Goal: Transaction & Acquisition: Purchase product/service

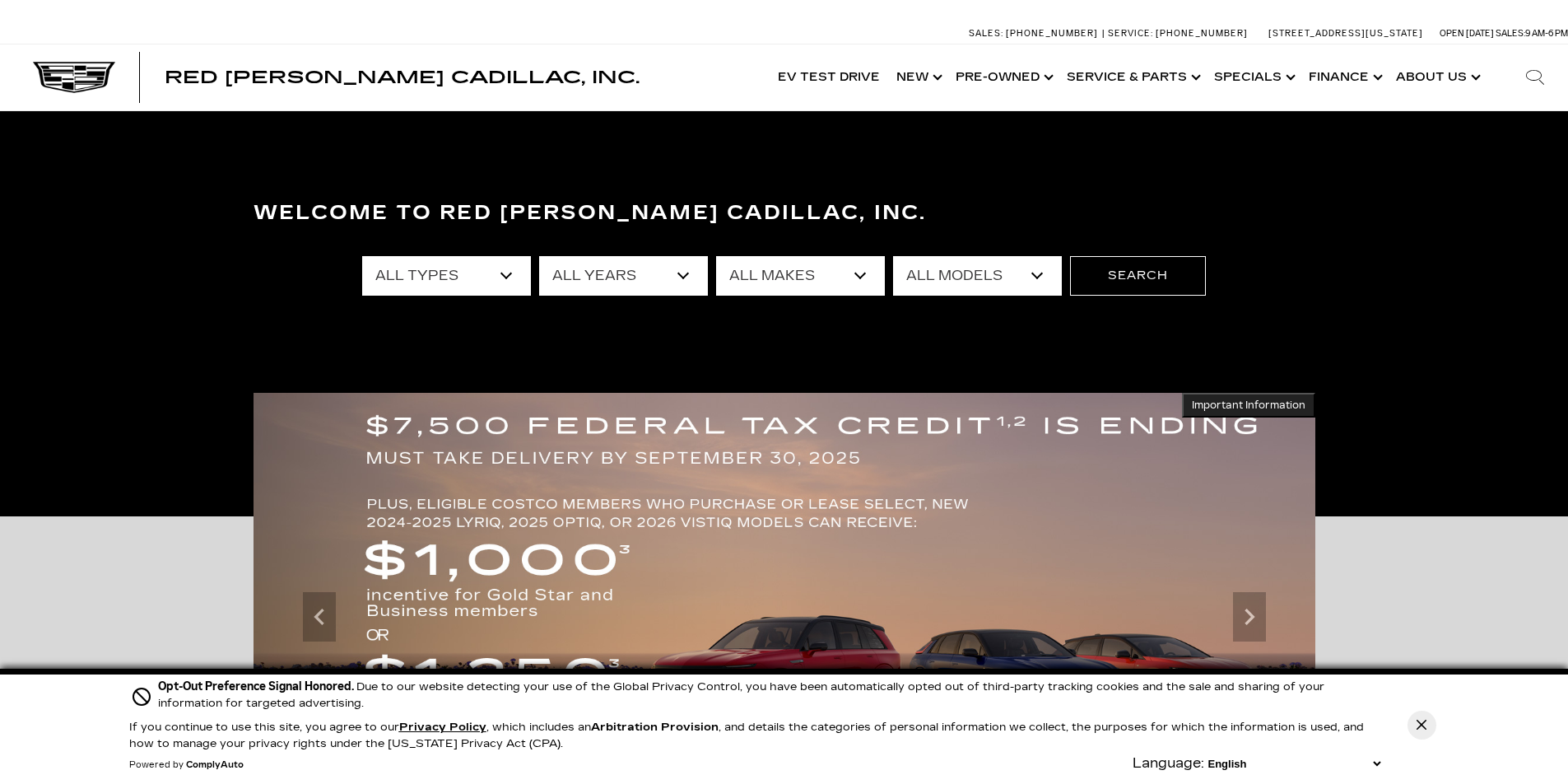
click at [508, 274] on select "All Types New Used Certified Used Demo" at bounding box center [447, 276] width 169 height 39
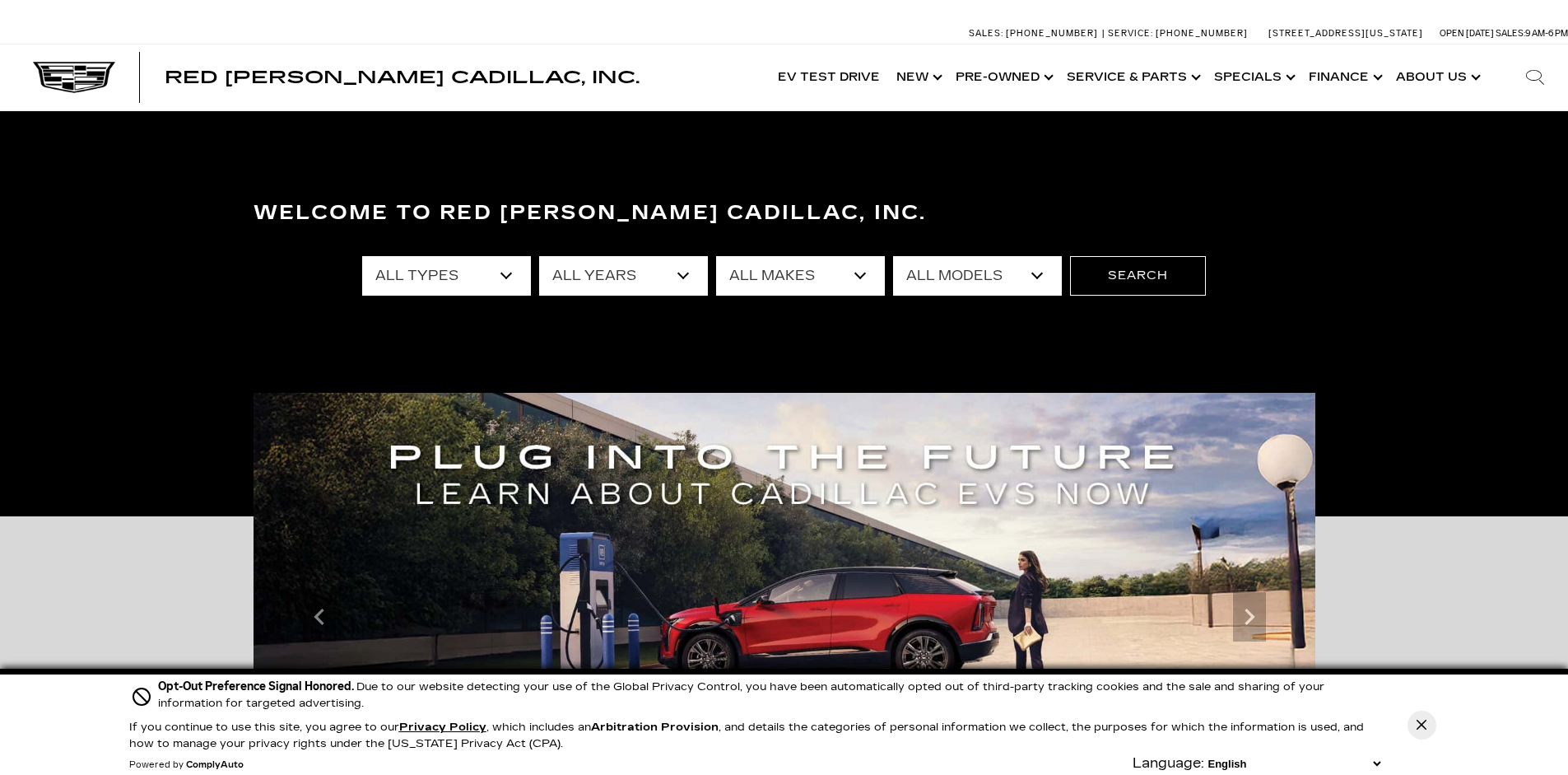
click at [508, 279] on select "All Types New Used Certified Used Demo" at bounding box center [447, 276] width 169 height 39
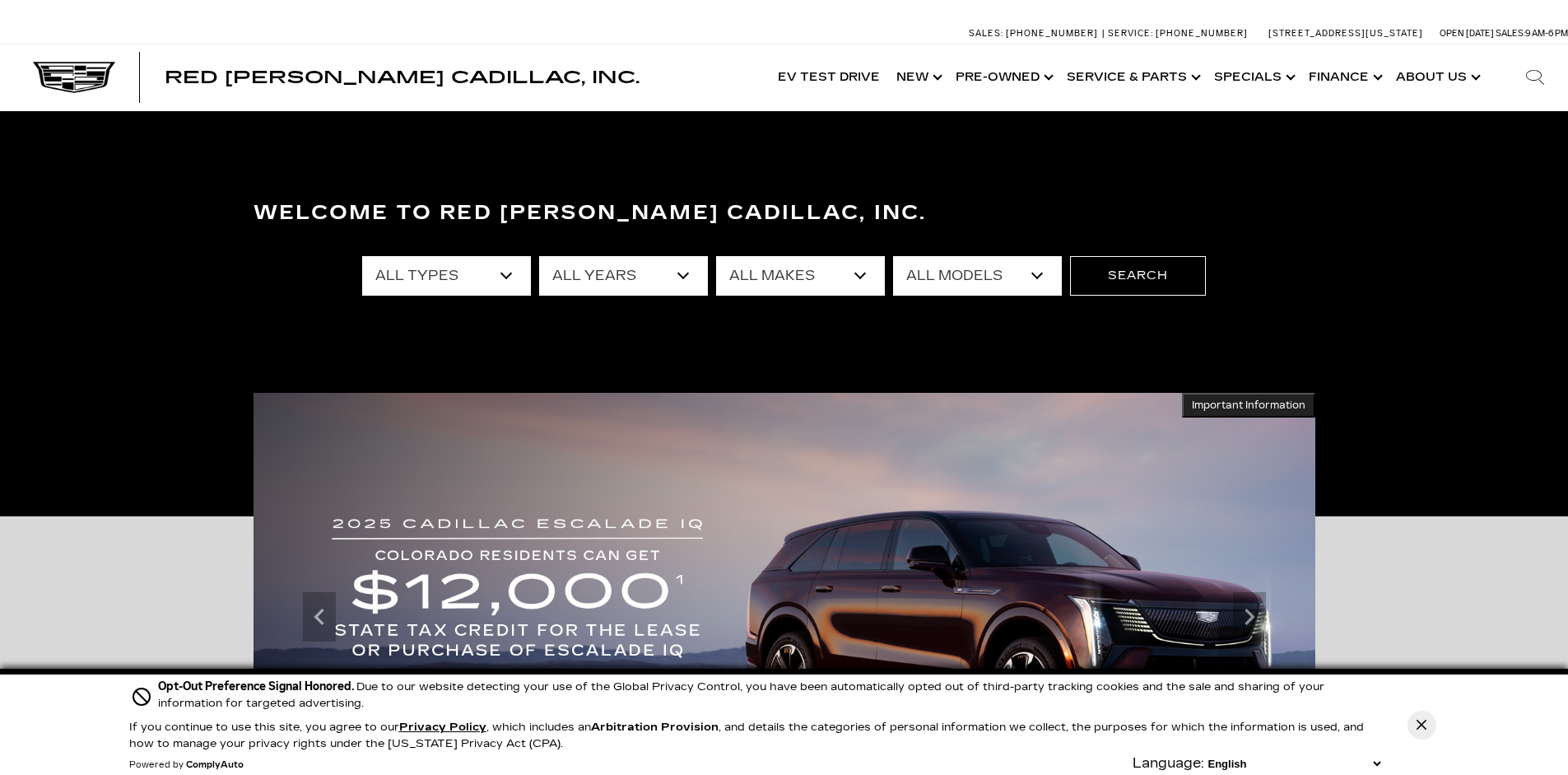
click at [509, 273] on select "All Types New Used Certified Used Demo" at bounding box center [447, 276] width 169 height 39
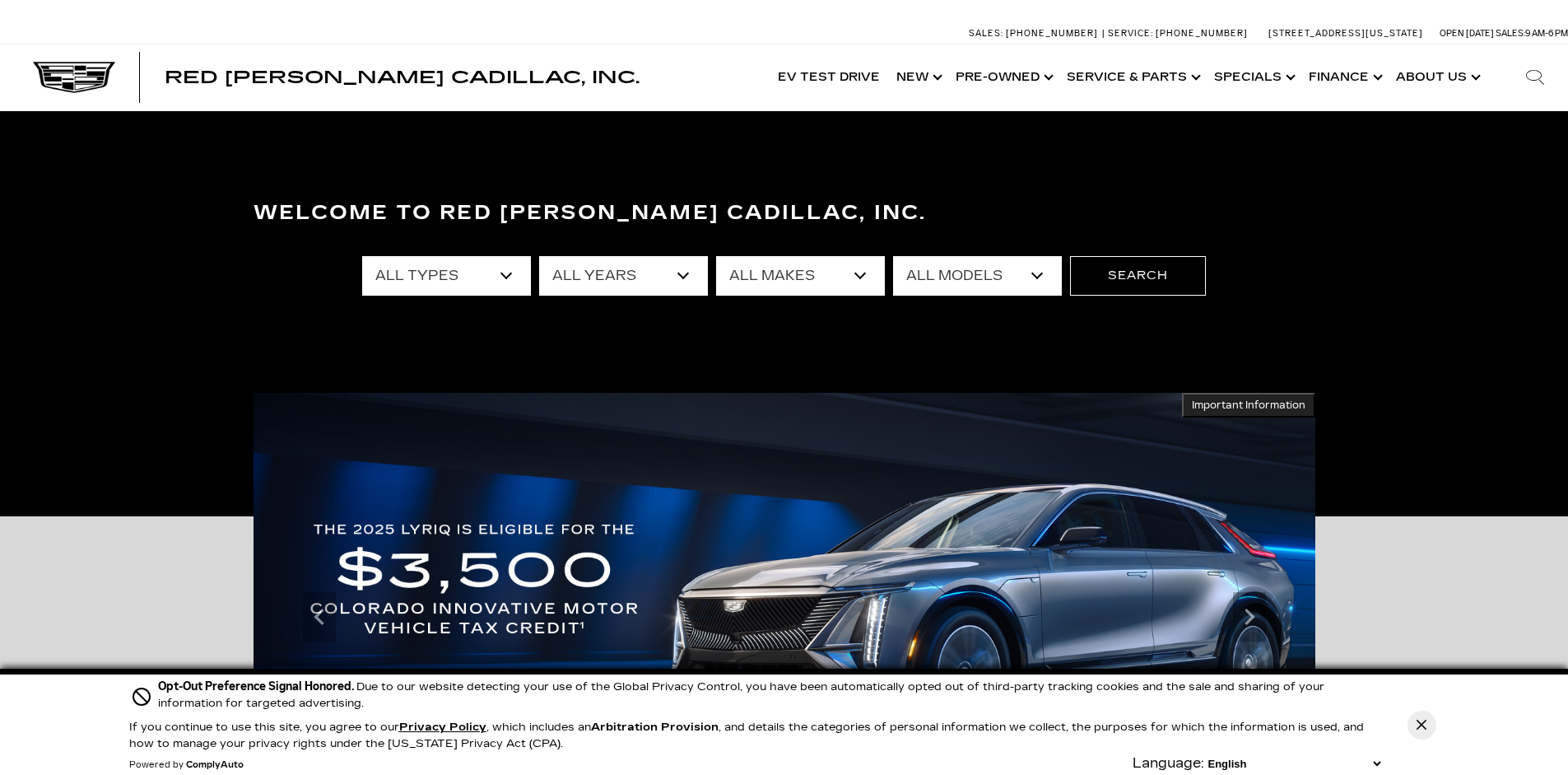
select select "Used"
click at [363, 256] on select "All Types New Used Certified Used Demo" at bounding box center [447, 276] width 169 height 39
click at [683, 277] on select "All Years 2025 2024 2023 2022 2021 2020 2019 2018 2017 2013" at bounding box center [623, 276] width 169 height 39
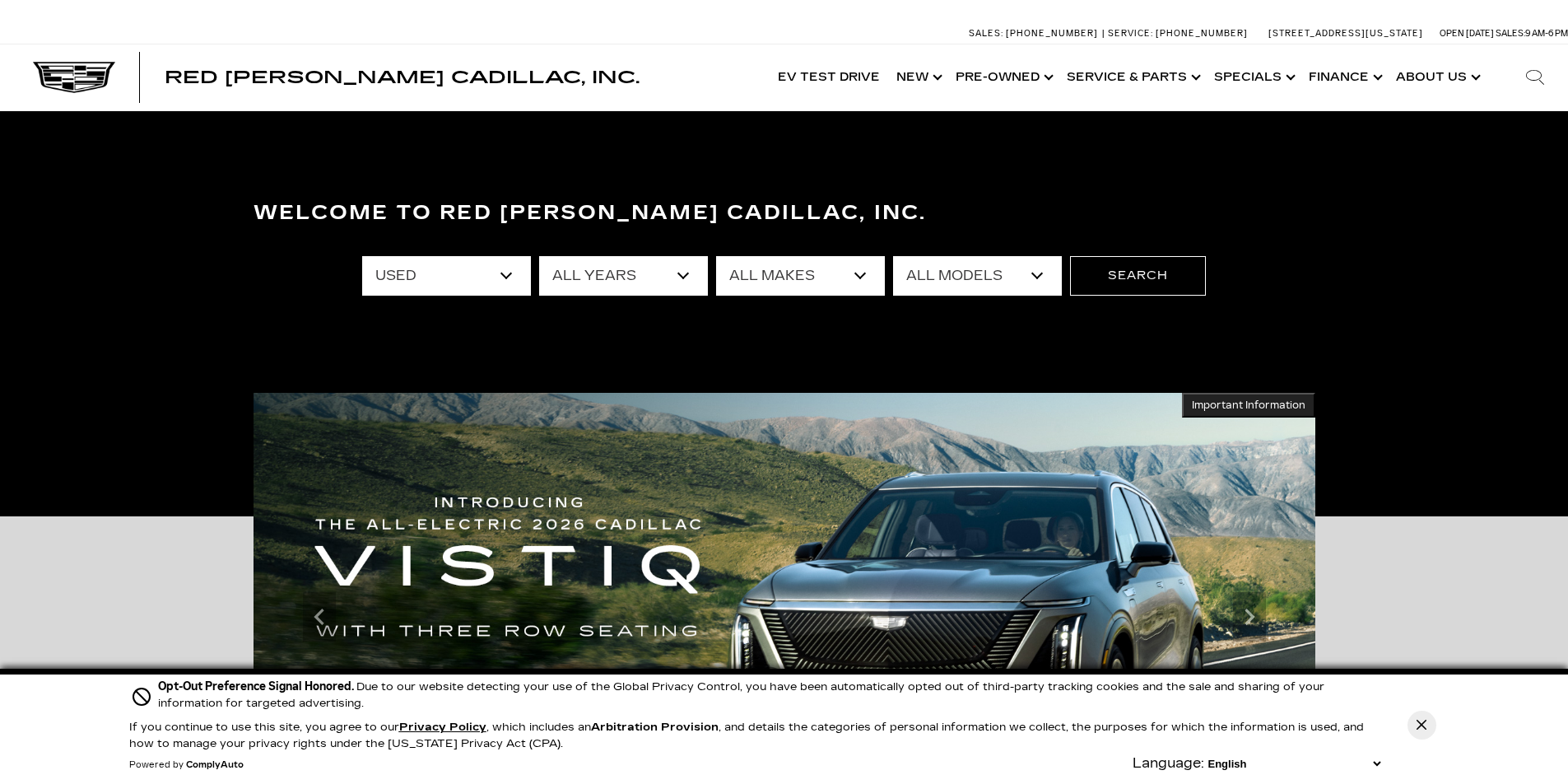
click at [856, 274] on select "All Makes Audi BMW Cadillac Chevrolet Ford GMC Jeep Lexus Subaru Tesla Toyota" at bounding box center [801, 276] width 169 height 39
select select "Cadillac"
click at [717, 256] on select "All Makes Audi BMW Cadillac Chevrolet Ford GMC Jeep Lexus Subaru Tesla Toyota" at bounding box center [801, 276] width 169 height 39
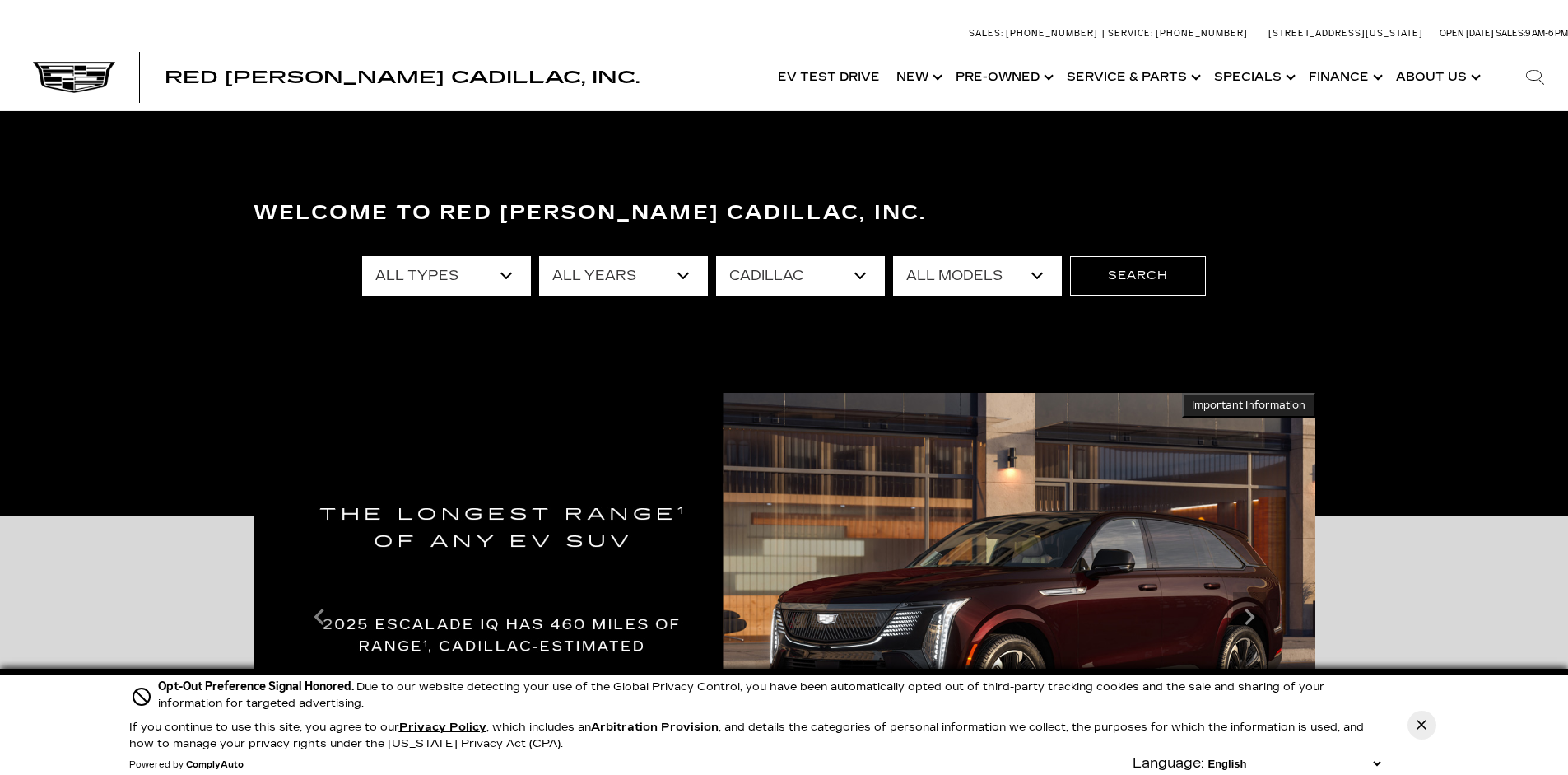
click at [1035, 276] on select "All Models CT5 Escalade OPTIQ XT4 XT5" at bounding box center [977, 276] width 169 height 39
select select "CT5"
click at [893, 256] on select "All Models CT5 Escalade OPTIQ XT4 XT5" at bounding box center [977, 276] width 169 height 39
click at [1126, 270] on button "Search" at bounding box center [1137, 276] width 135 height 39
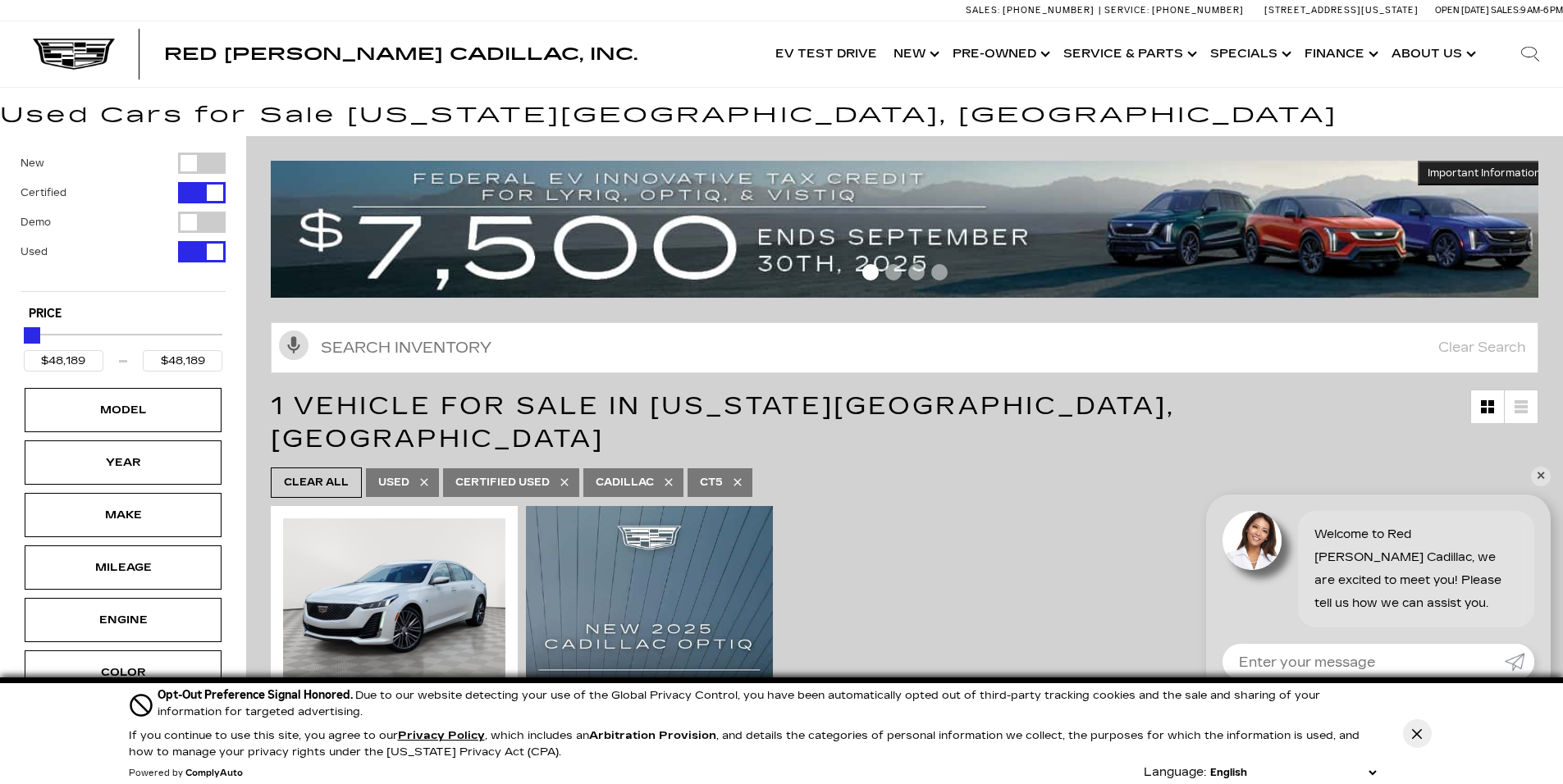
click at [190, 165] on div "Filter by Vehicle Type" at bounding box center [201, 163] width 48 height 21
type input "$54,178"
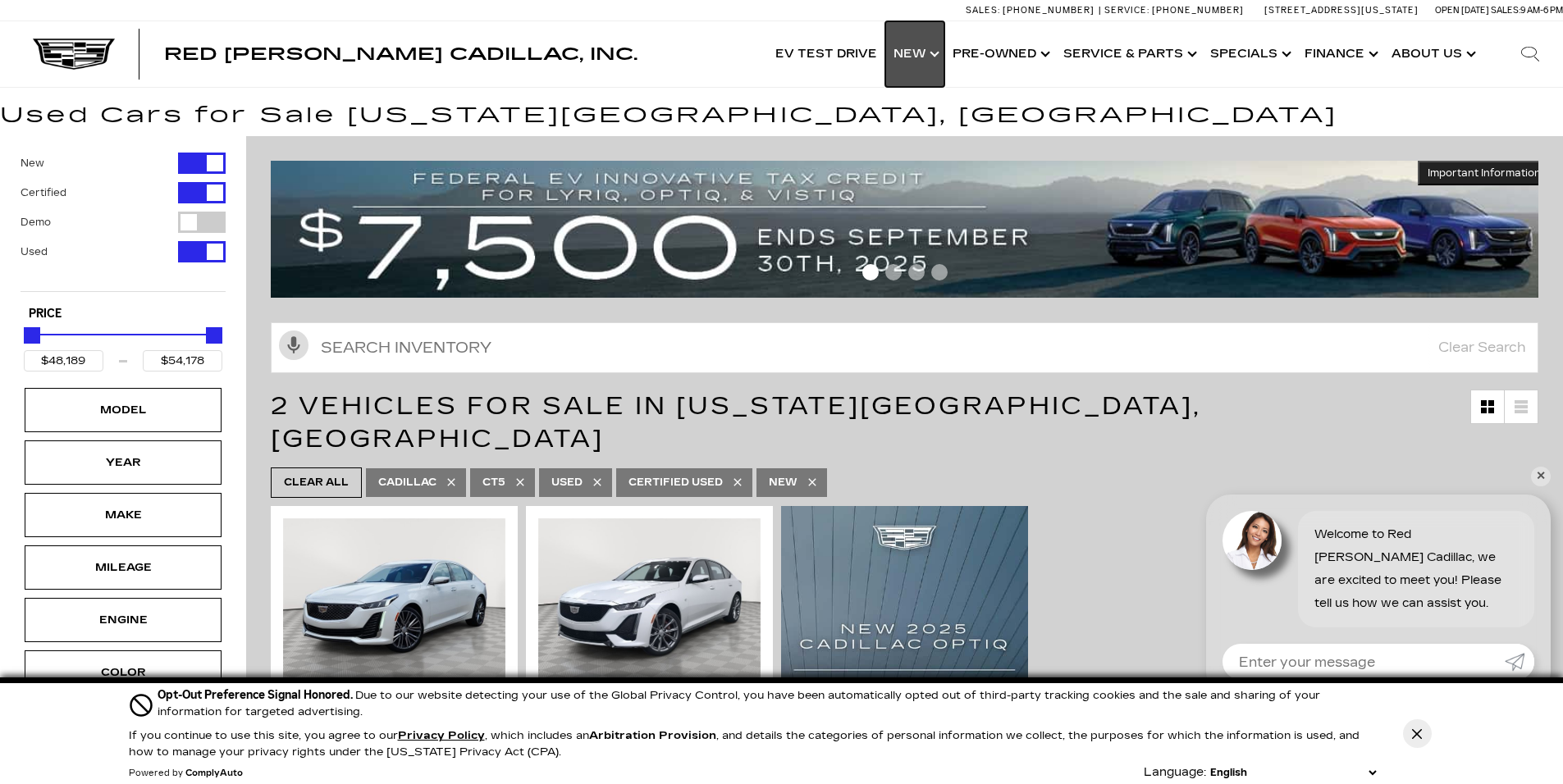
click at [924, 57] on link "Show New" at bounding box center [915, 54] width 59 height 65
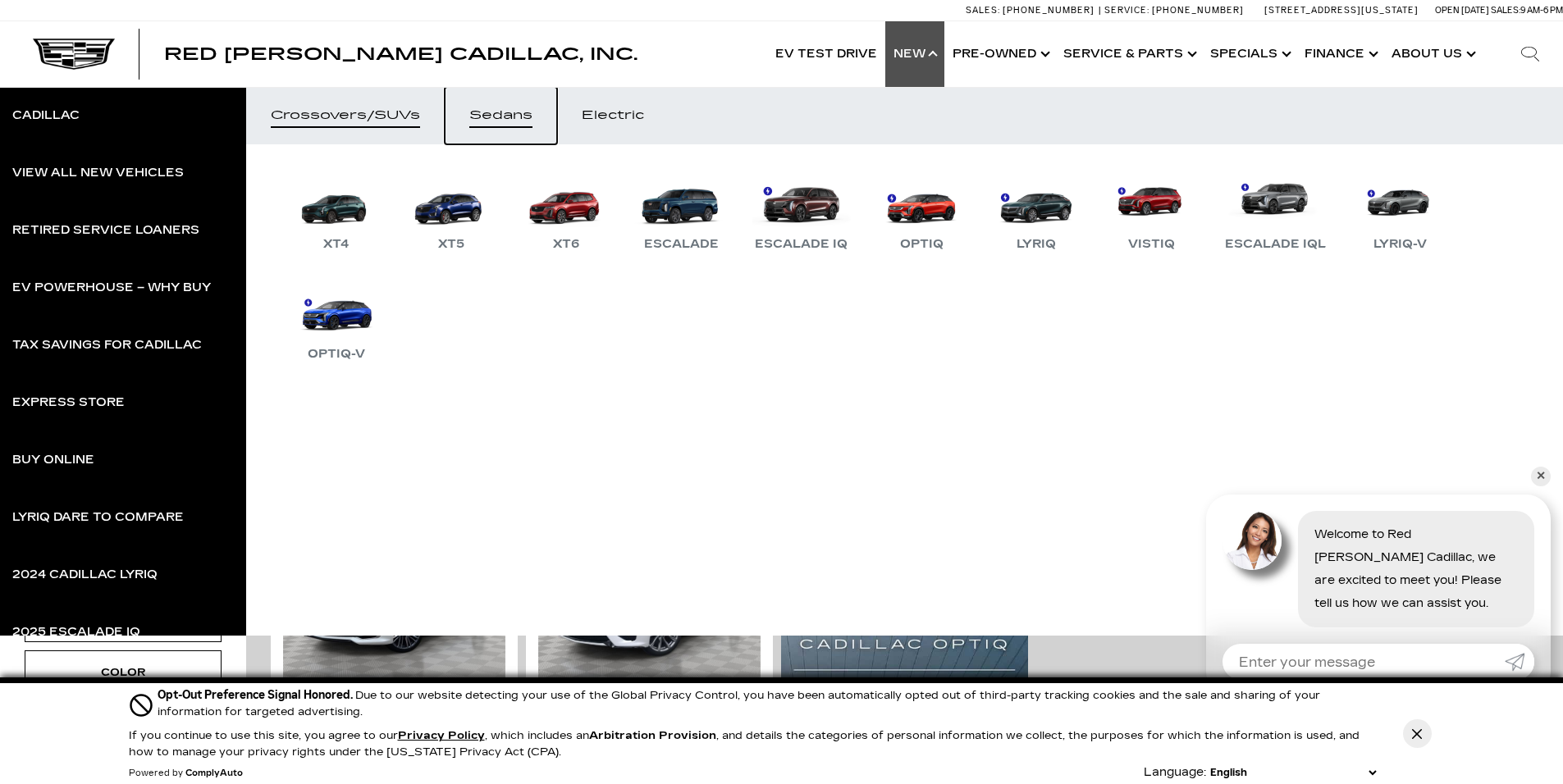
click at [508, 113] on div "Sedans" at bounding box center [501, 115] width 63 height 11
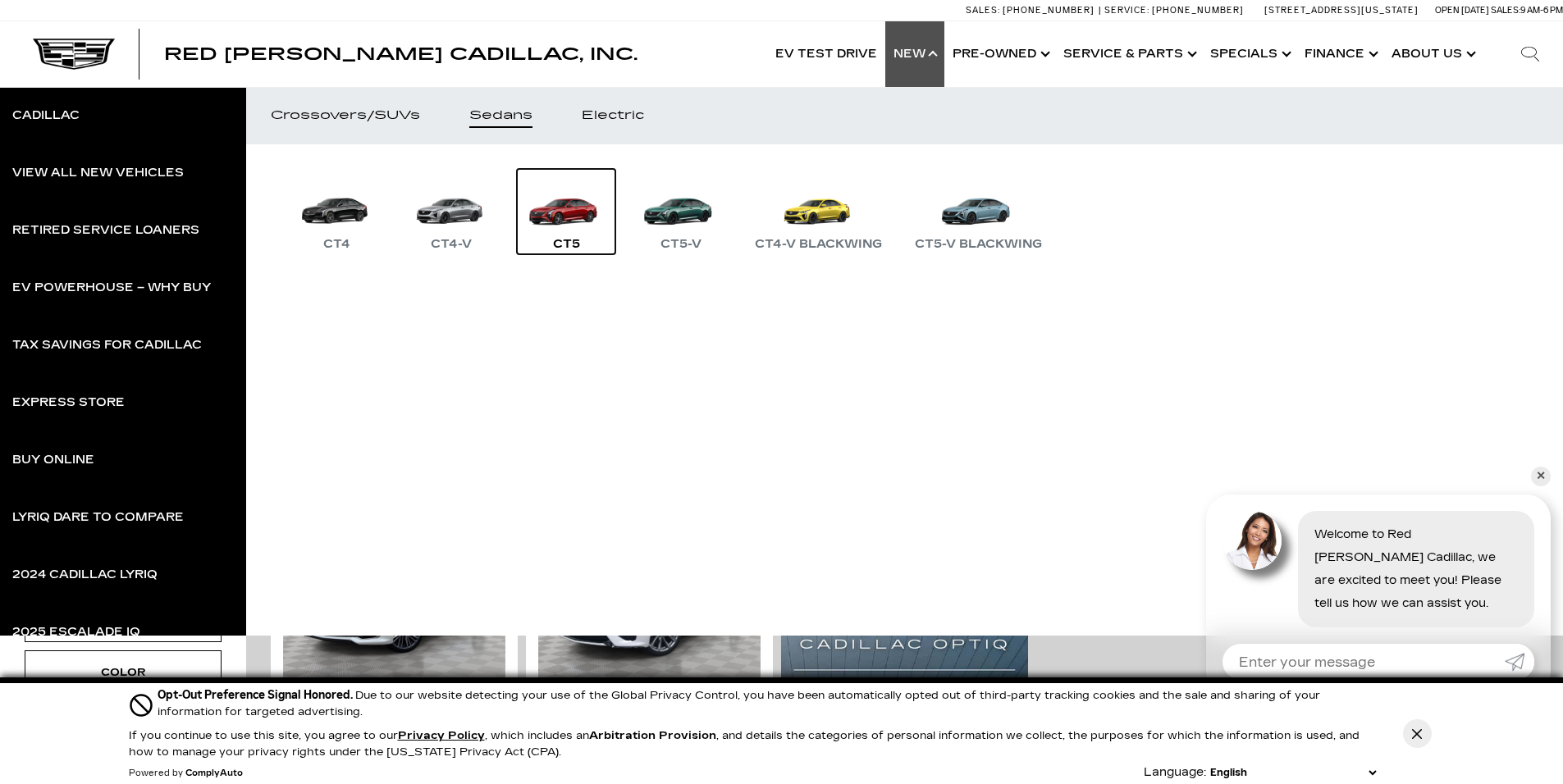
click at [560, 223] on link "CT5" at bounding box center [566, 212] width 99 height 86
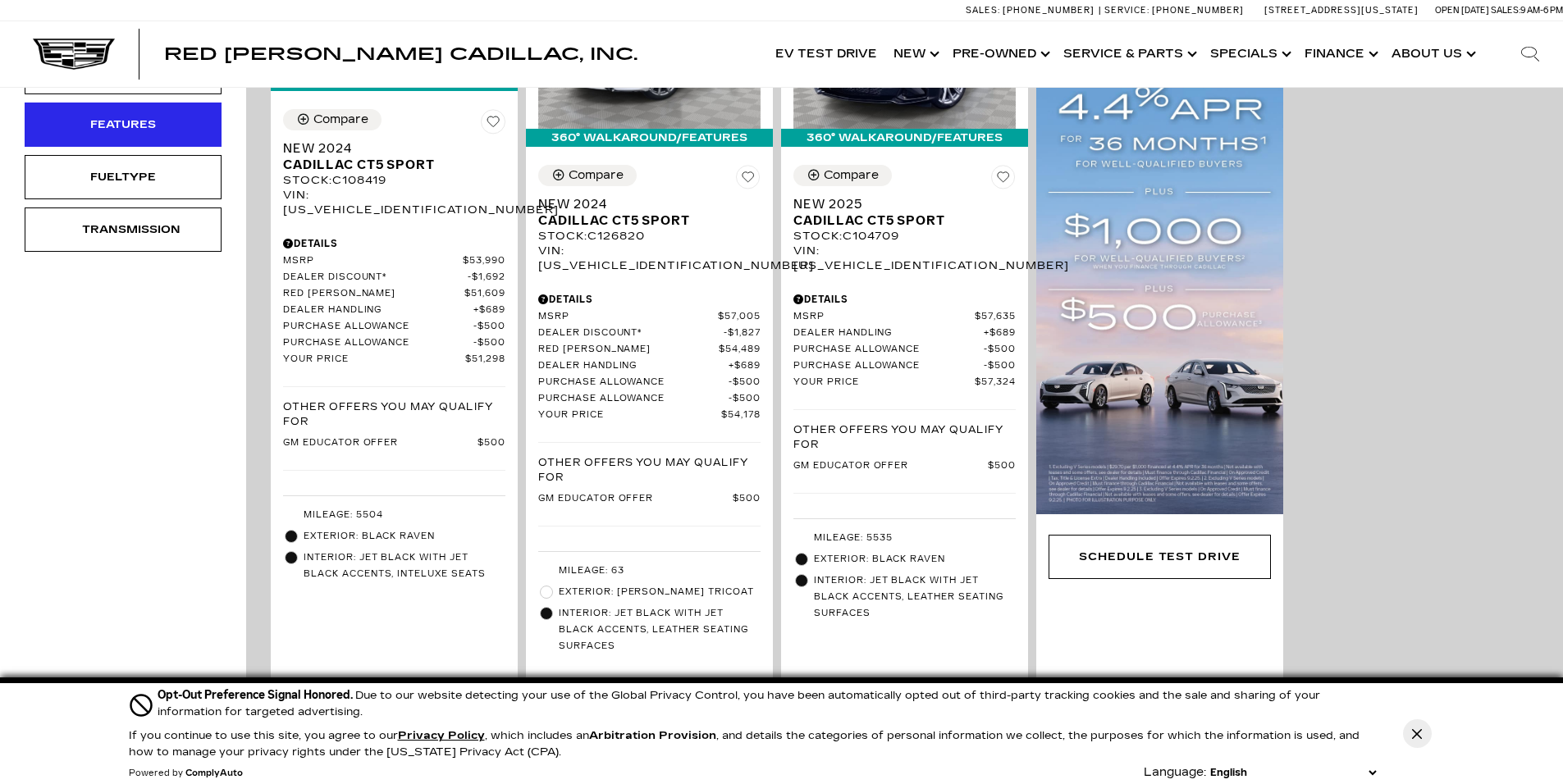
scroll to position [411, 0]
